Goal: Information Seeking & Learning: Learn about a topic

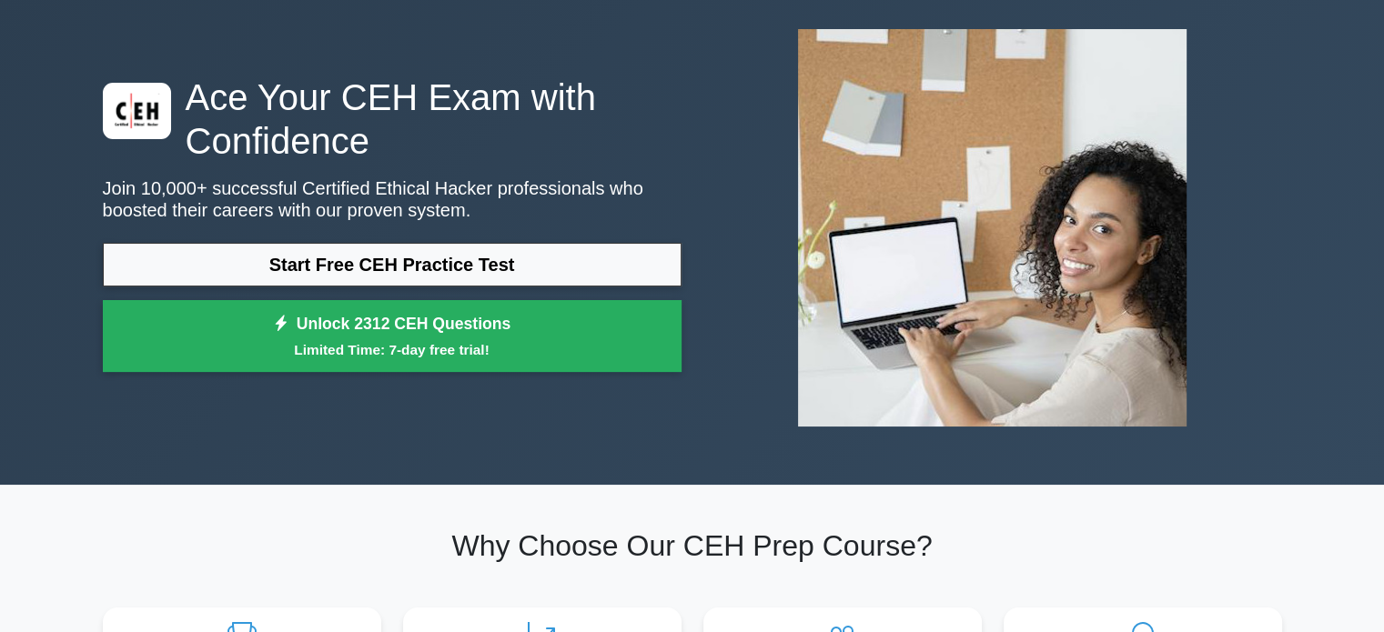
scroll to position [86, 0]
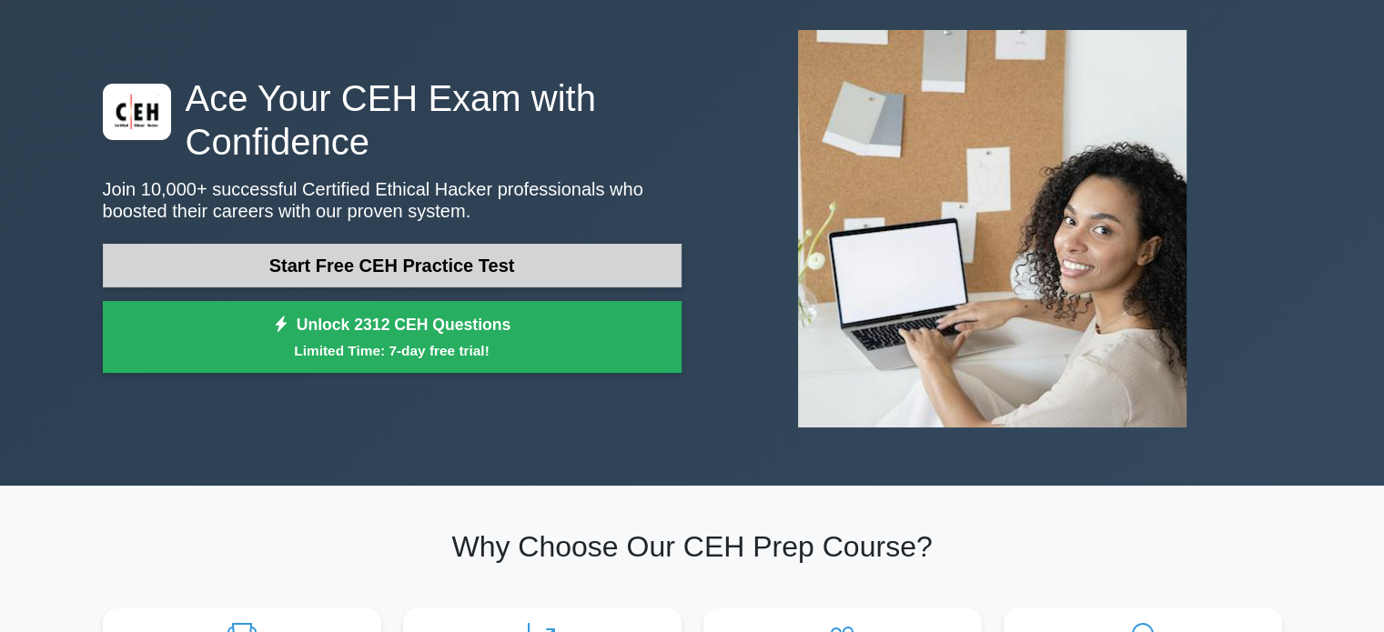
click at [434, 254] on link "Start Free CEH Practice Test" at bounding box center [392, 266] width 579 height 44
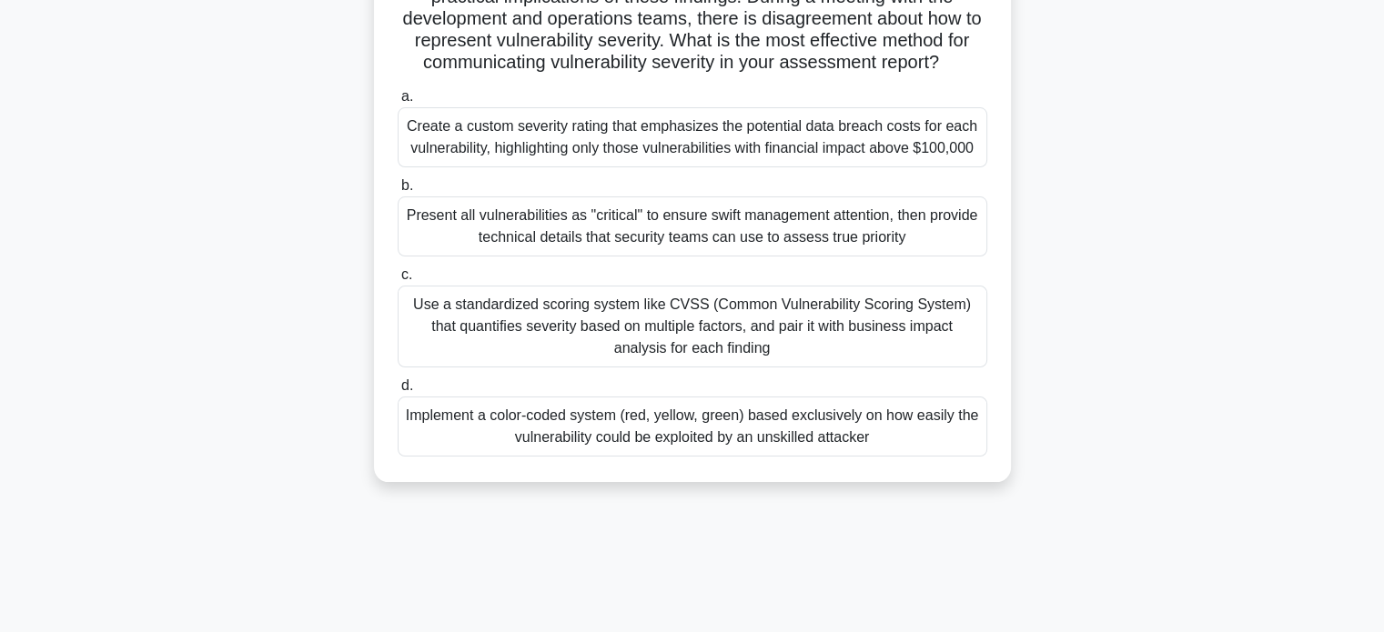
scroll to position [298, 0]
click at [647, 228] on div "Present all vulnerabilities as "critical" to ensure swift management attention,…" at bounding box center [692, 226] width 589 height 60
click at [398, 192] on input "b. Present all vulnerabilities as "critical" to ensure swift management attenti…" at bounding box center [398, 186] width 0 height 12
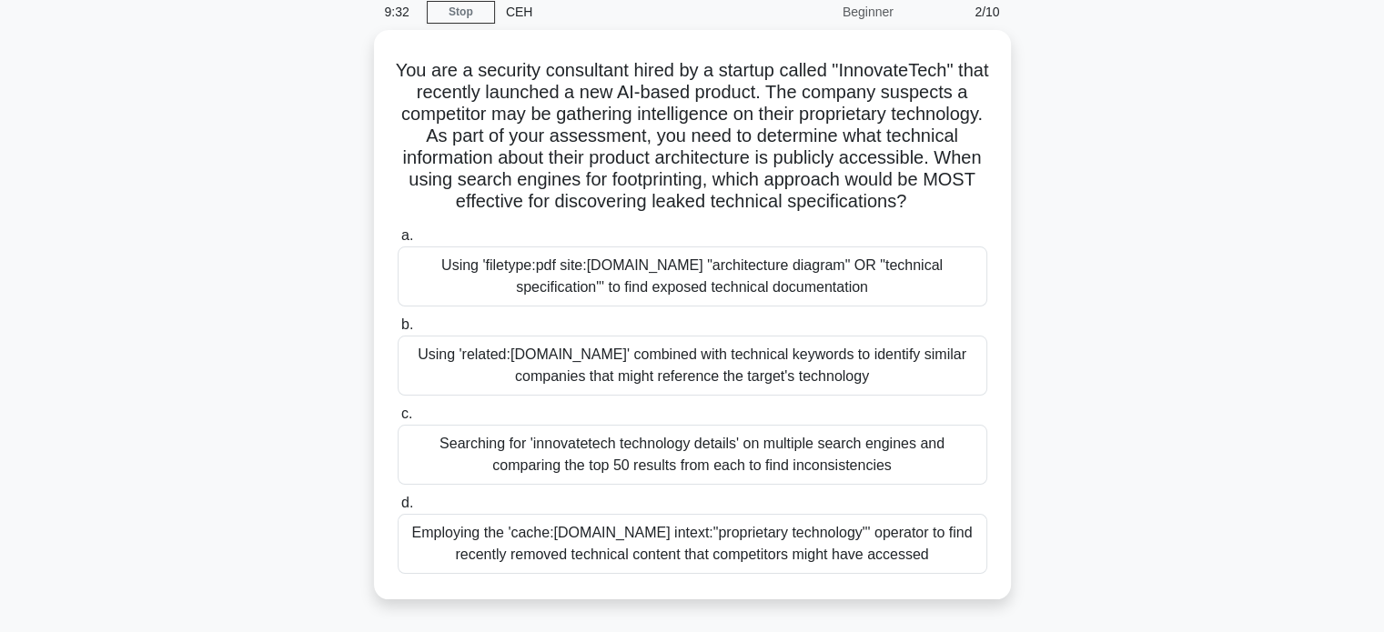
scroll to position [0, 0]
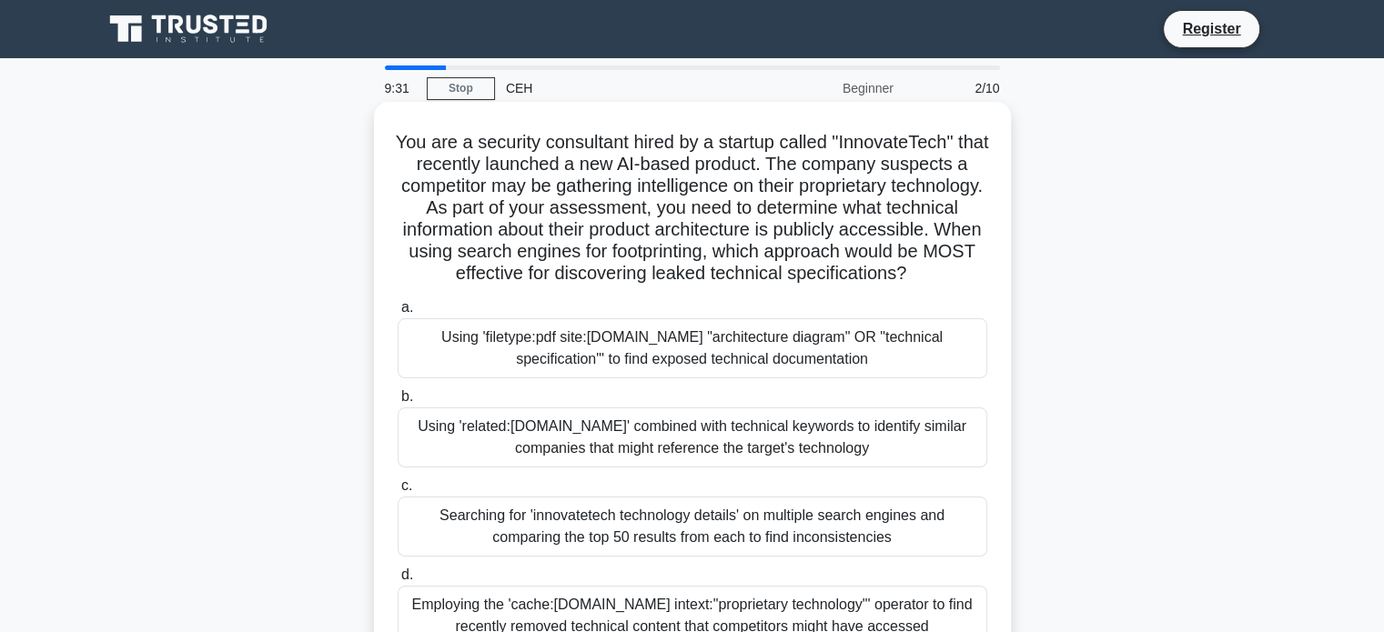
click at [604, 403] on div "a. Using 'filetype:pdf site:[DOMAIN_NAME] "architecture diagram" OR "technical …" at bounding box center [692, 471] width 611 height 357
click at [623, 378] on div "Using 'filetype:pdf site:[DOMAIN_NAME] "architecture diagram" OR "technical spe…" at bounding box center [692, 348] width 589 height 60
click at [398, 314] on input "a. Using 'filetype:pdf site:[DOMAIN_NAME] "architecture diagram" OR "technical …" at bounding box center [398, 308] width 0 height 12
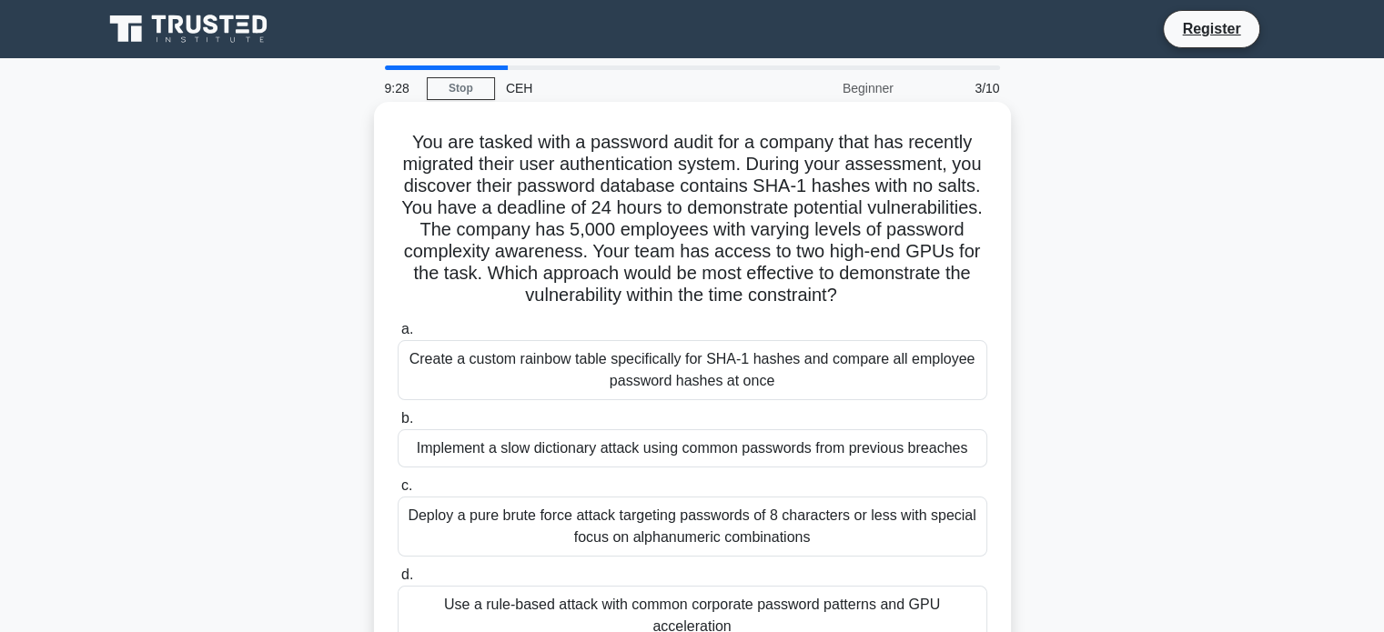
click at [668, 381] on div "Create a custom rainbow table specifically for SHA-1 hashes and compare all emp…" at bounding box center [692, 370] width 589 height 60
click at [398, 336] on input "a. Create a custom rainbow table specifically for SHA-1 hashes and compare all …" at bounding box center [398, 330] width 0 height 12
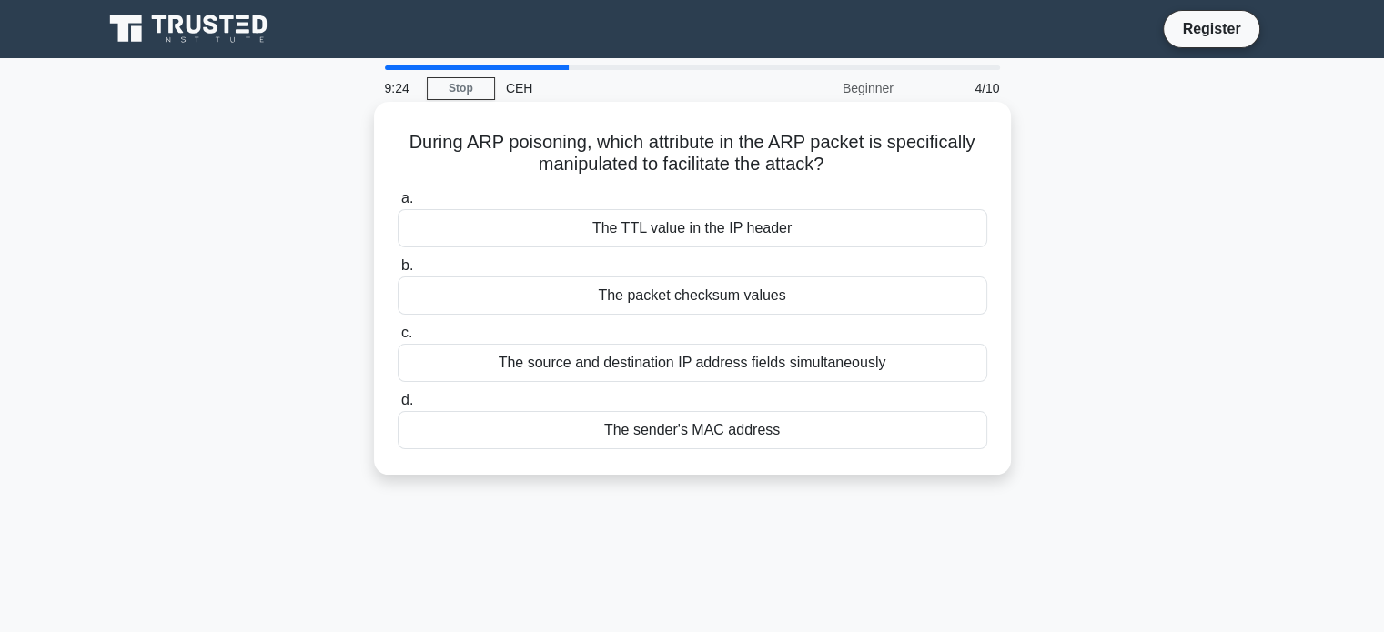
click at [671, 234] on div "The TTL value in the IP header" at bounding box center [692, 228] width 589 height 38
click at [398, 205] on input "a. The TTL value in the IP header" at bounding box center [398, 199] width 0 height 12
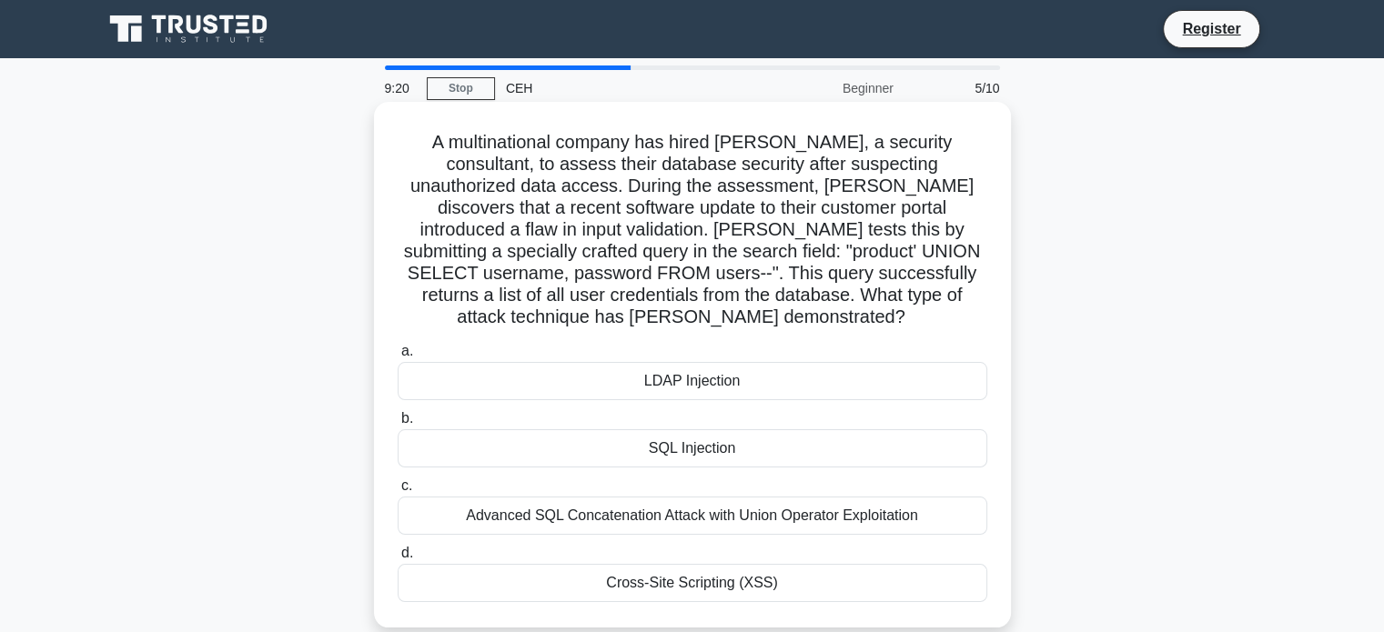
click at [713, 362] on div "LDAP Injection" at bounding box center [692, 381] width 589 height 38
click at [398, 358] on input "a. LDAP Injection" at bounding box center [398, 352] width 0 height 12
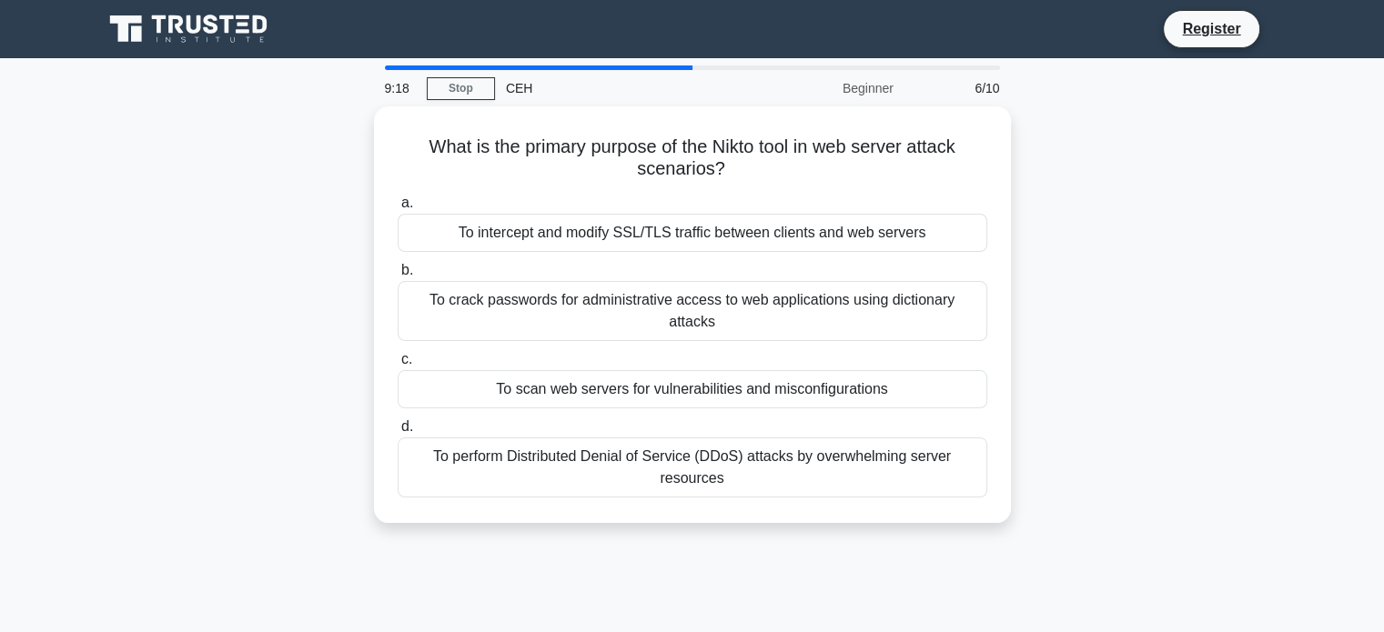
click at [713, 370] on div "To scan web servers for vulnerabilities and misconfigurations" at bounding box center [692, 389] width 589 height 38
click at [398, 358] on input "c. To scan web servers for vulnerabilities and misconfigurations" at bounding box center [398, 360] width 0 height 12
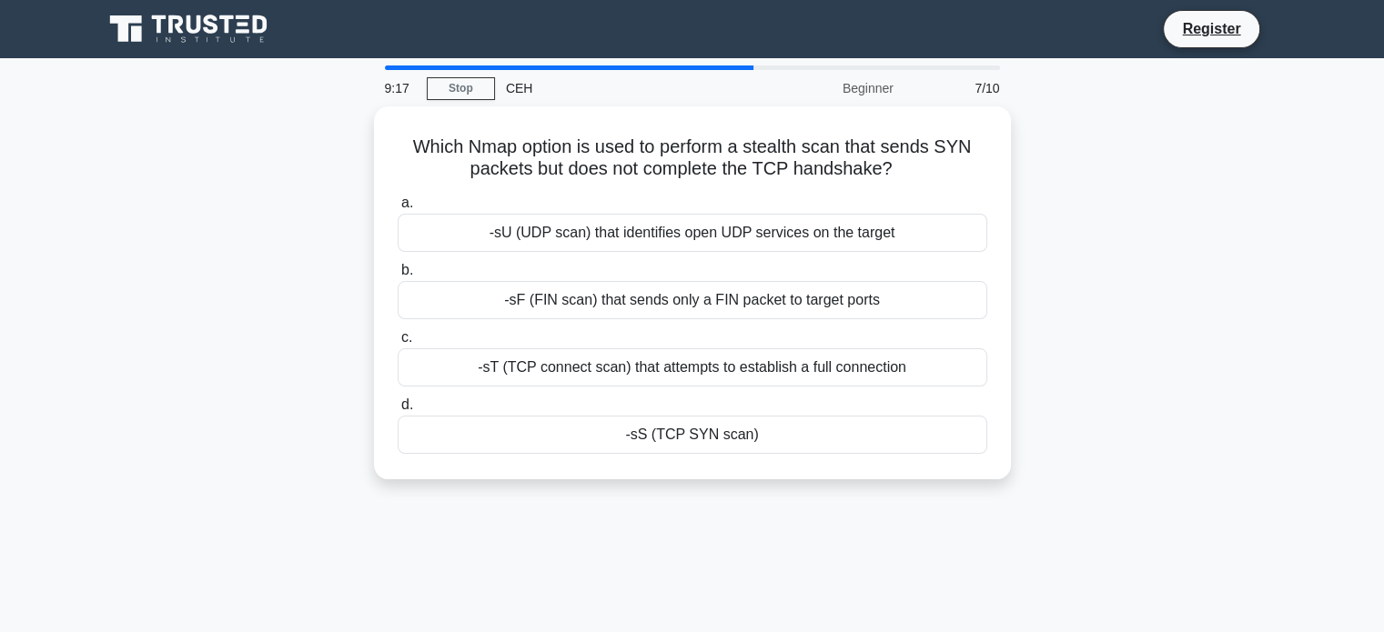
click at [713, 358] on div "-sT (TCP connect scan) that attempts to establish a full connection" at bounding box center [692, 367] width 589 height 38
click at [398, 344] on input "c. -sT (TCP connect scan) that attempts to establish a full connection" at bounding box center [398, 338] width 0 height 12
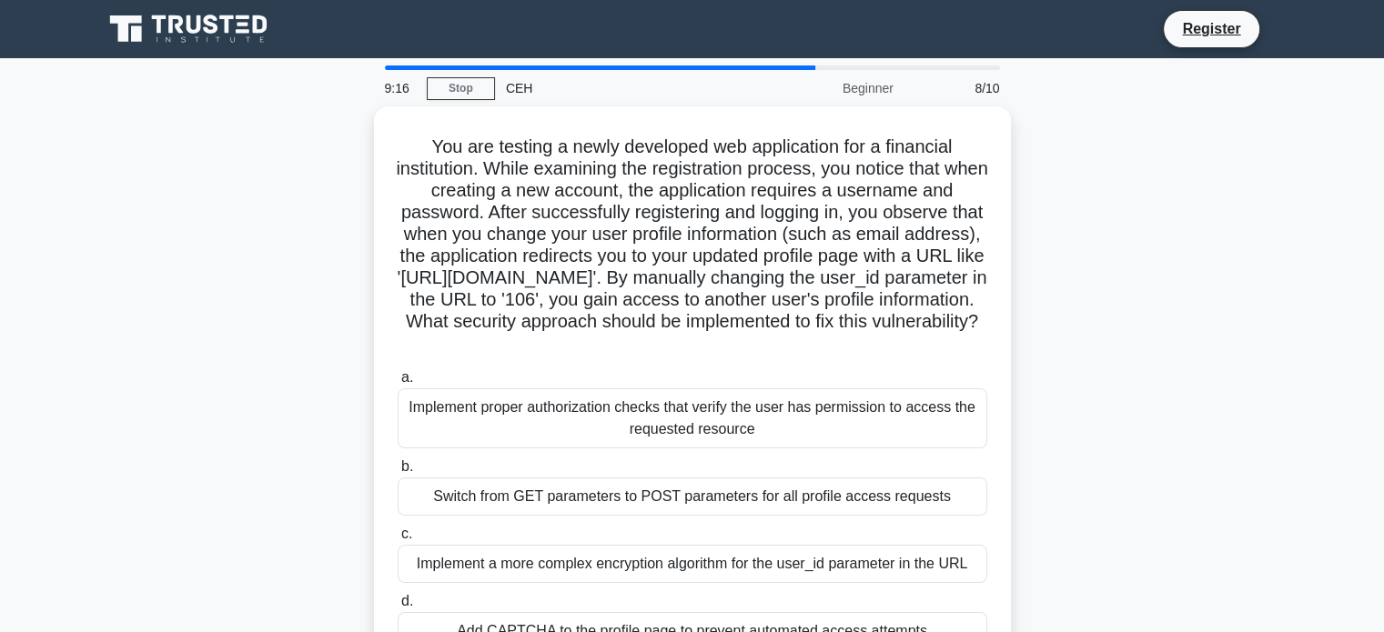
click at [713, 358] on div "You are testing a newly developed web application for a financial institution. …" at bounding box center [692, 391] width 622 height 555
